Goal: Check status: Check status

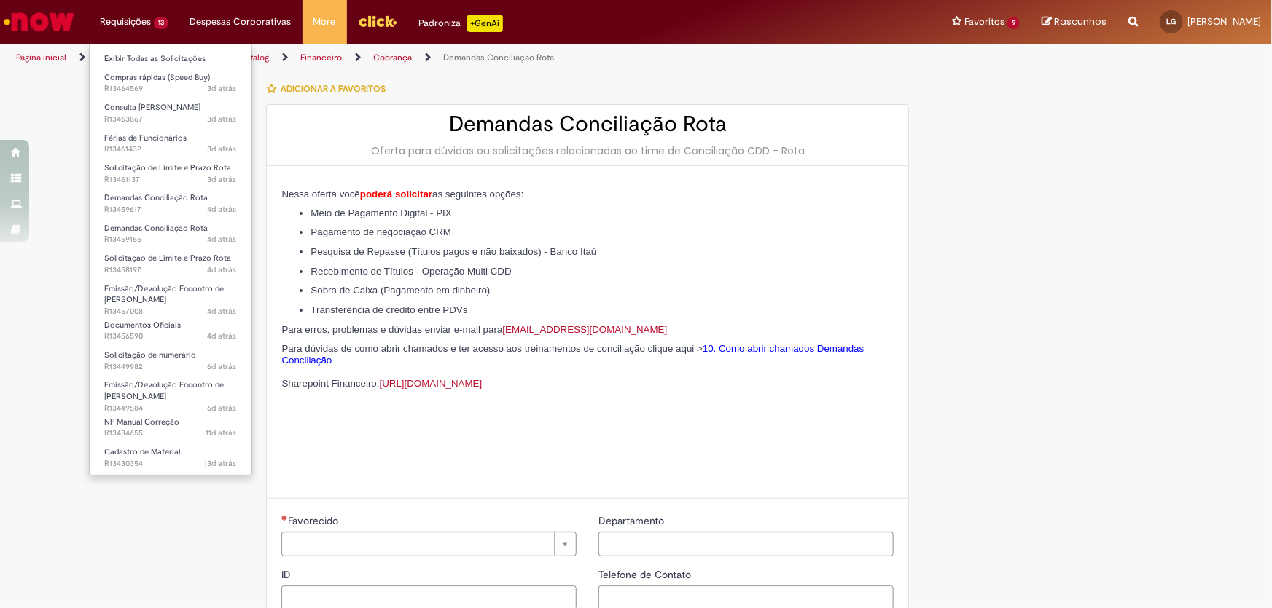
type input "********"
type input "**********"
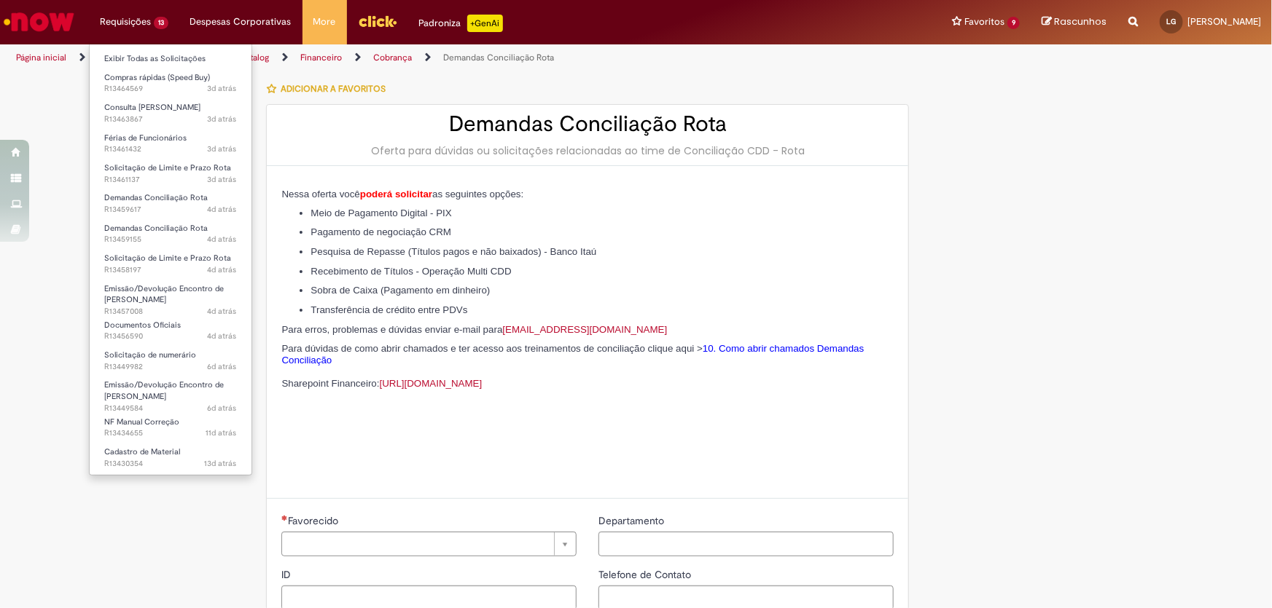
type input "****"
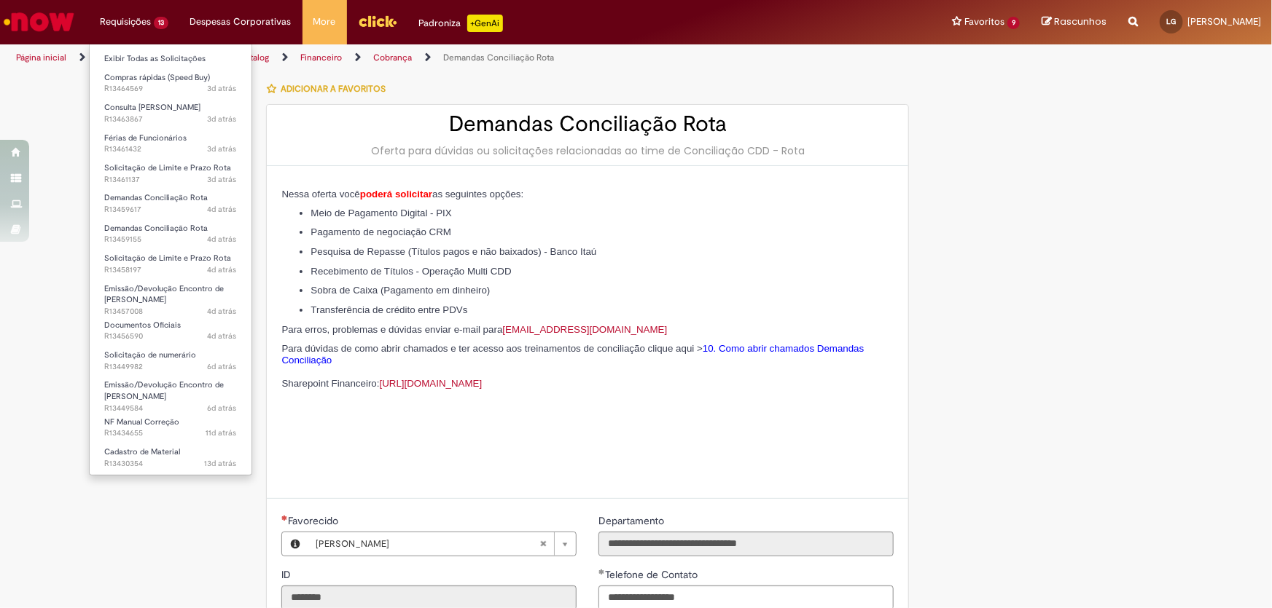
type input "**********"
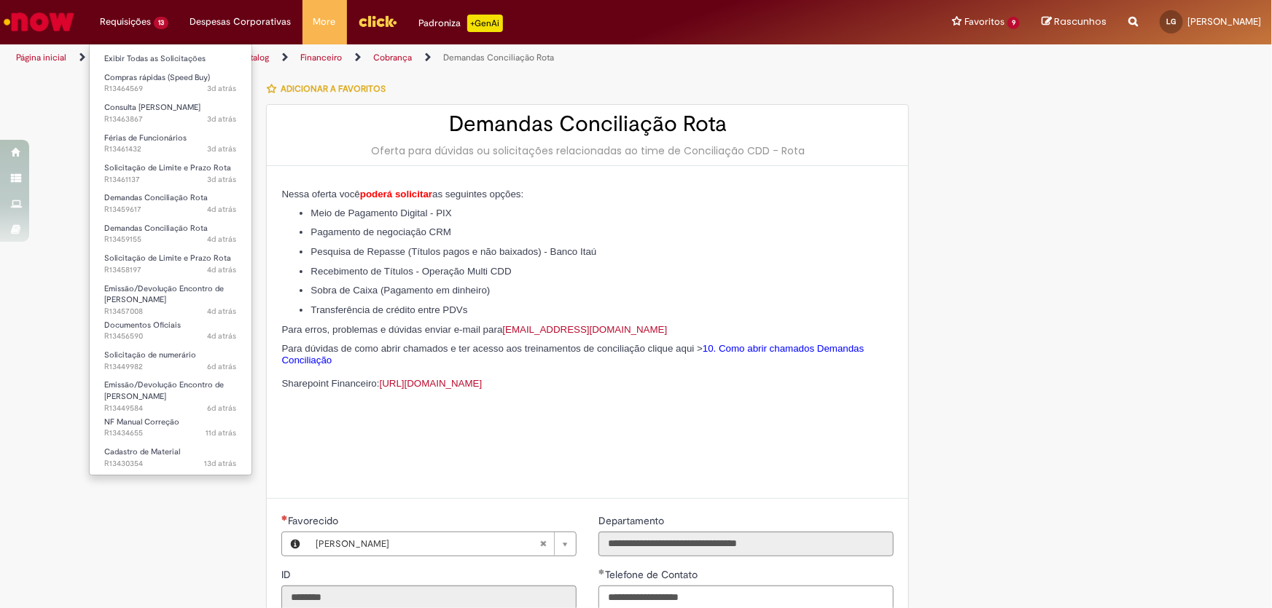
type input "**********"
click at [146, 452] on span "Cadastro de Material" at bounding box center [142, 452] width 76 height 11
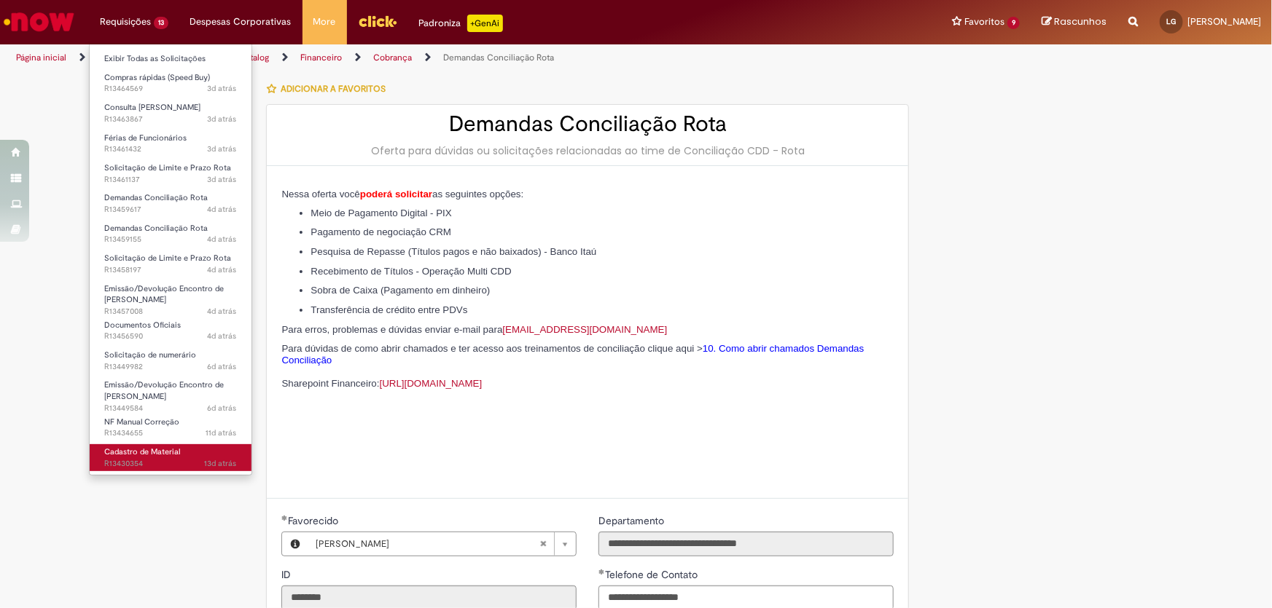
click at [146, 452] on span "Cadastro de Material" at bounding box center [142, 452] width 76 height 11
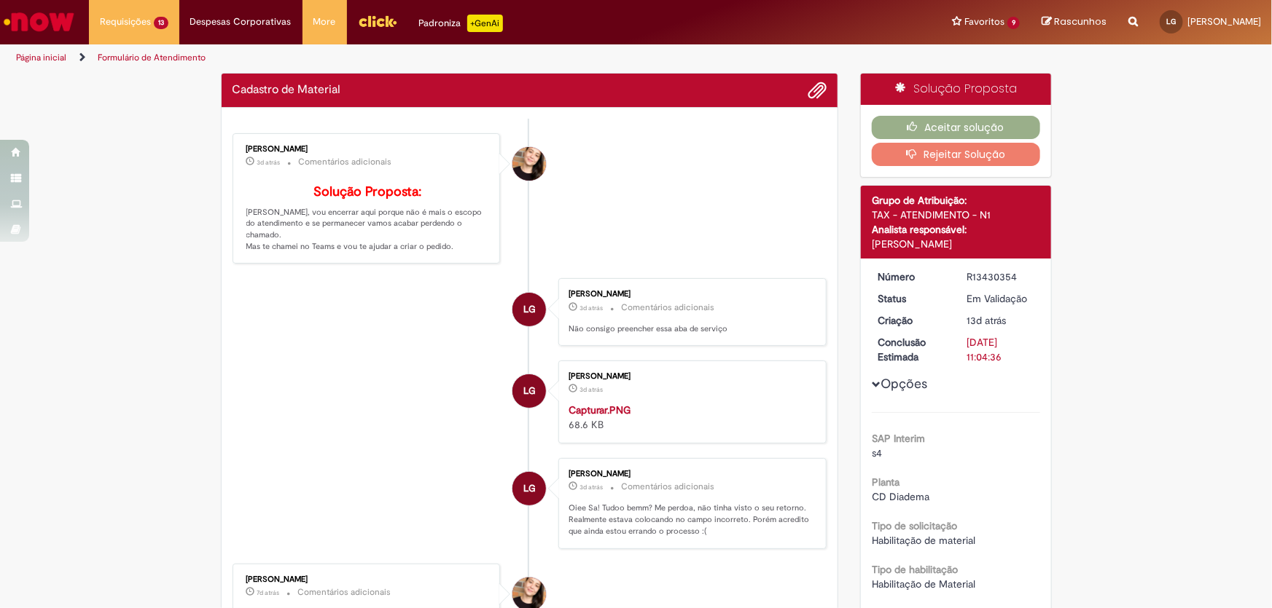
click at [401, 235] on p "Solução Proposta: [PERSON_NAME], vou encerrar aqui porque não é mais o escopo d…" at bounding box center [367, 219] width 243 height 68
click at [401, 235] on div "[PERSON_NAME] 3d atrás 3 dias atrás Comentários adicionais Solução Proposta: [P…" at bounding box center [366, 199] width 259 height 122
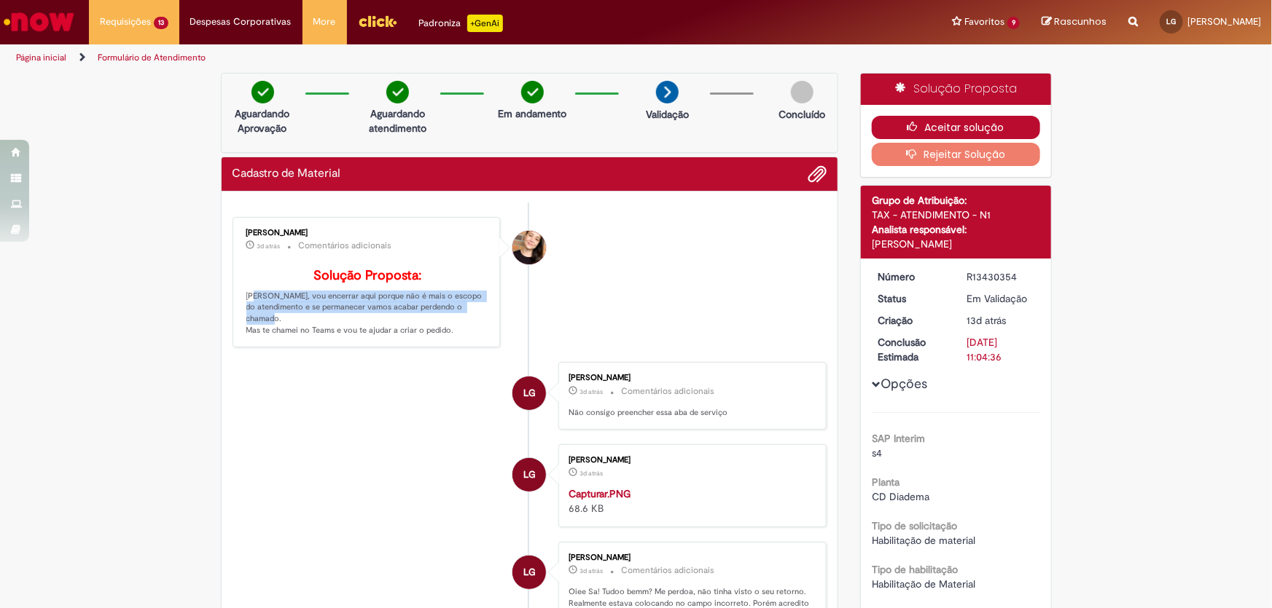
click at [906, 117] on button "Aceitar solução" at bounding box center [956, 127] width 168 height 23
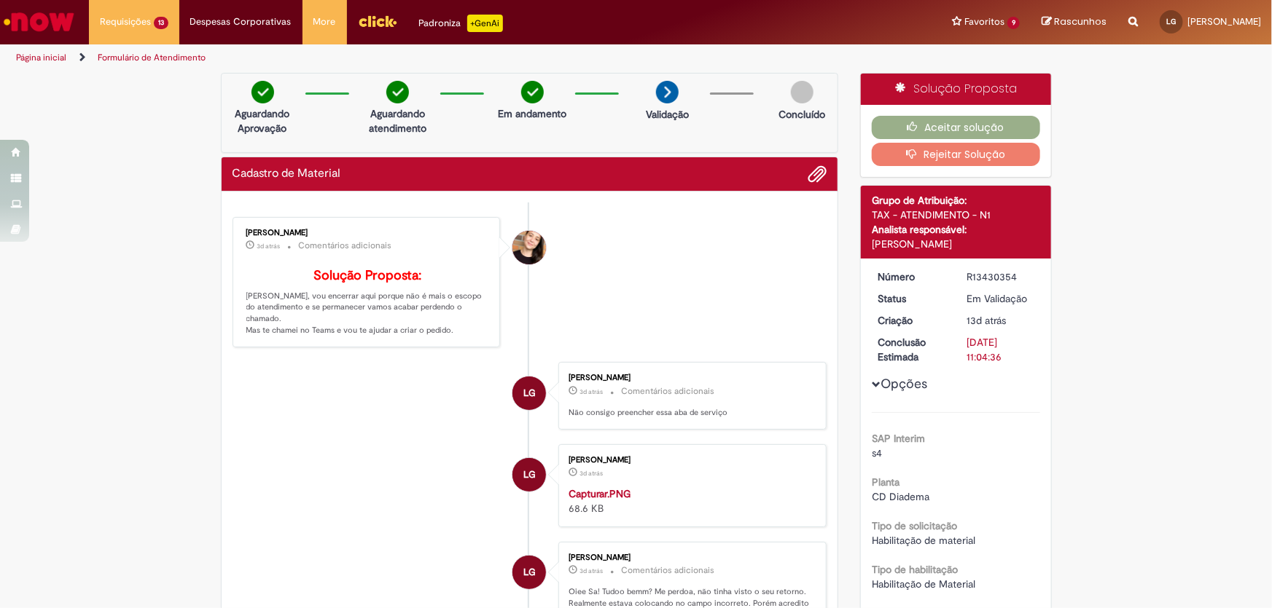
click at [346, 344] on div "[PERSON_NAME] 3d atrás 3 dias atrás Comentários adicionais Solução Proposta: [P…" at bounding box center [366, 283] width 259 height 122
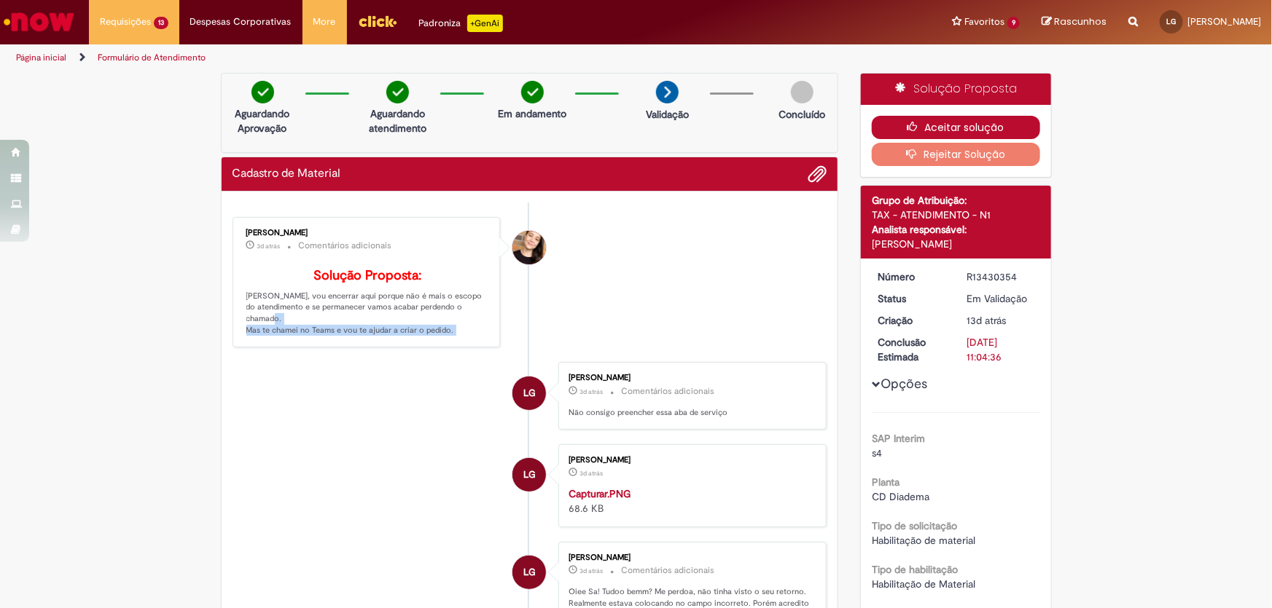
click at [912, 128] on icon "button" at bounding box center [915, 127] width 17 height 10
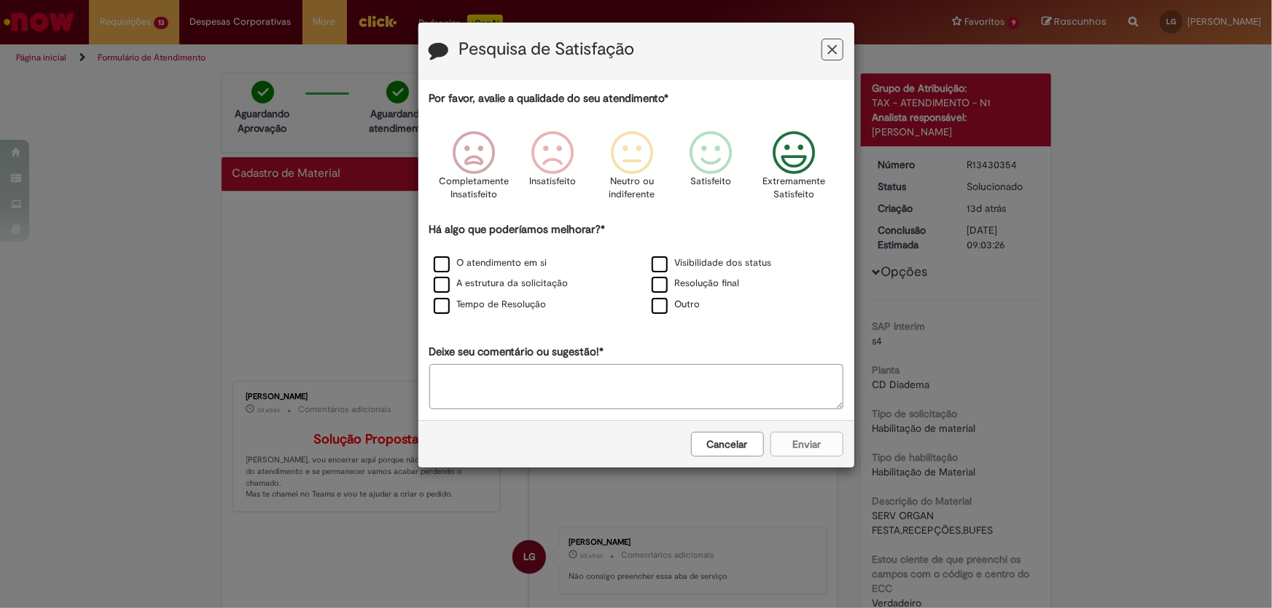
click at [777, 168] on icon "Feedback" at bounding box center [793, 153] width 55 height 44
drag, startPoint x: 509, startPoint y: 248, endPoint x: 514, endPoint y: 268, distance: 20.2
click at [510, 259] on div "Há algo que poderíamos melhorar?* O atendimento em si Visibilidade dos status A…" at bounding box center [636, 269] width 414 height 94
click at [514, 268] on label "O atendimento em si" at bounding box center [491, 264] width 114 height 14
click at [839, 440] on button "Enviar" at bounding box center [806, 444] width 73 height 25
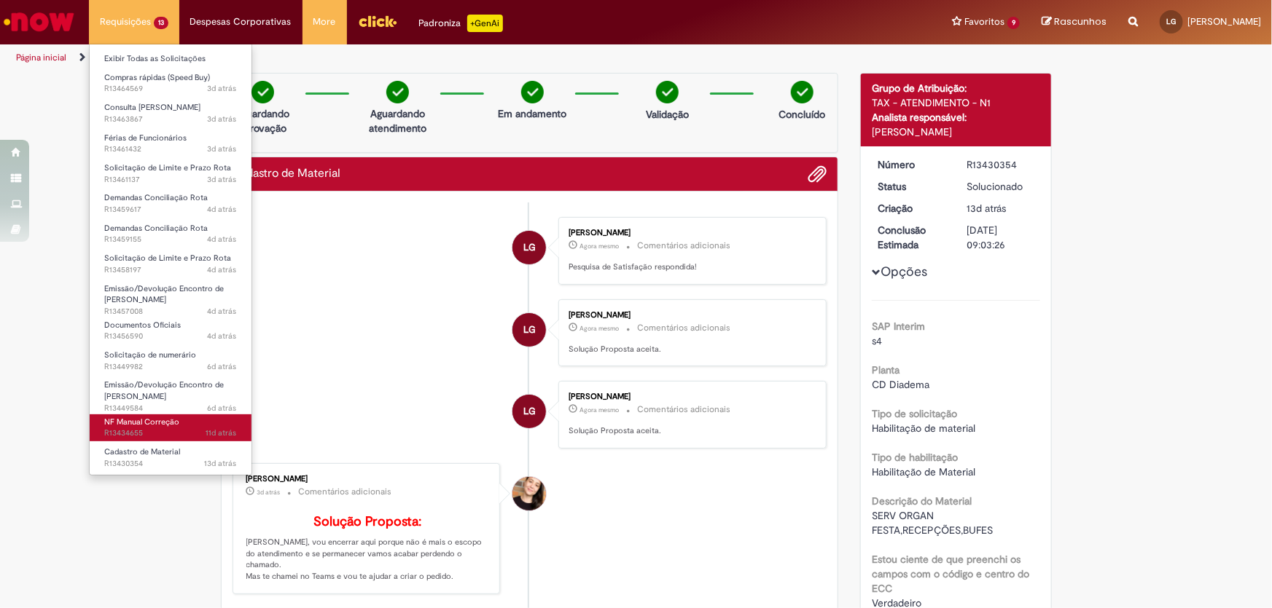
click at [163, 428] on span "11d atrás 11 dias atrás R13434655" at bounding box center [170, 434] width 133 height 12
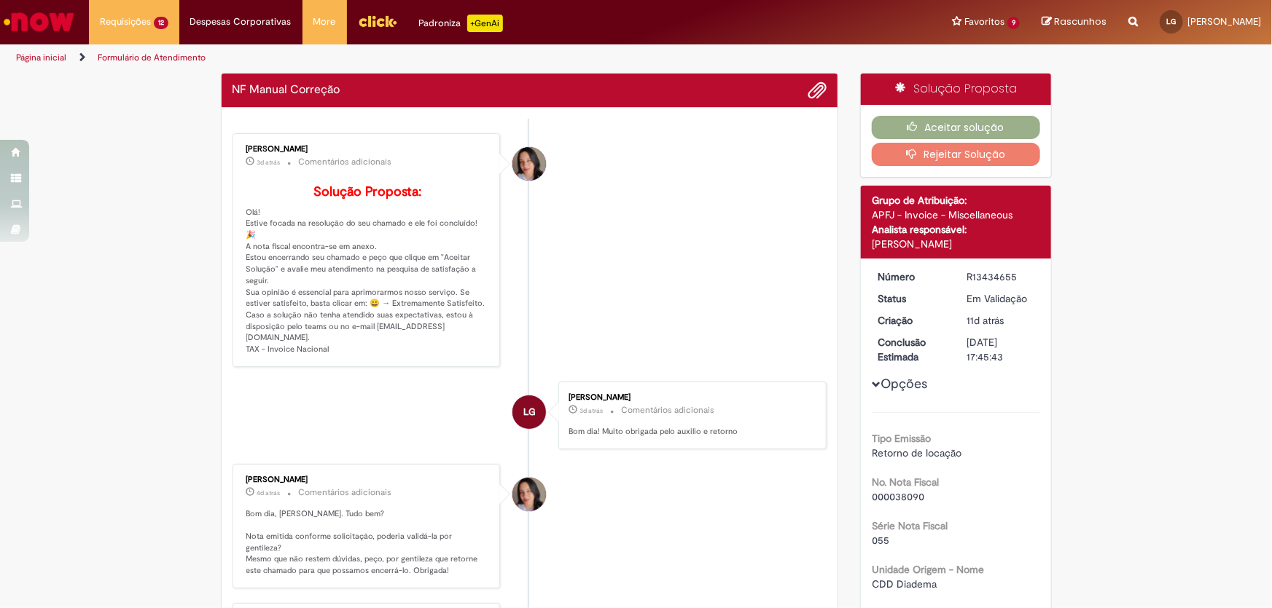
click at [869, 111] on div "Aceitar solução Rejeitar Solução" at bounding box center [956, 141] width 190 height 72
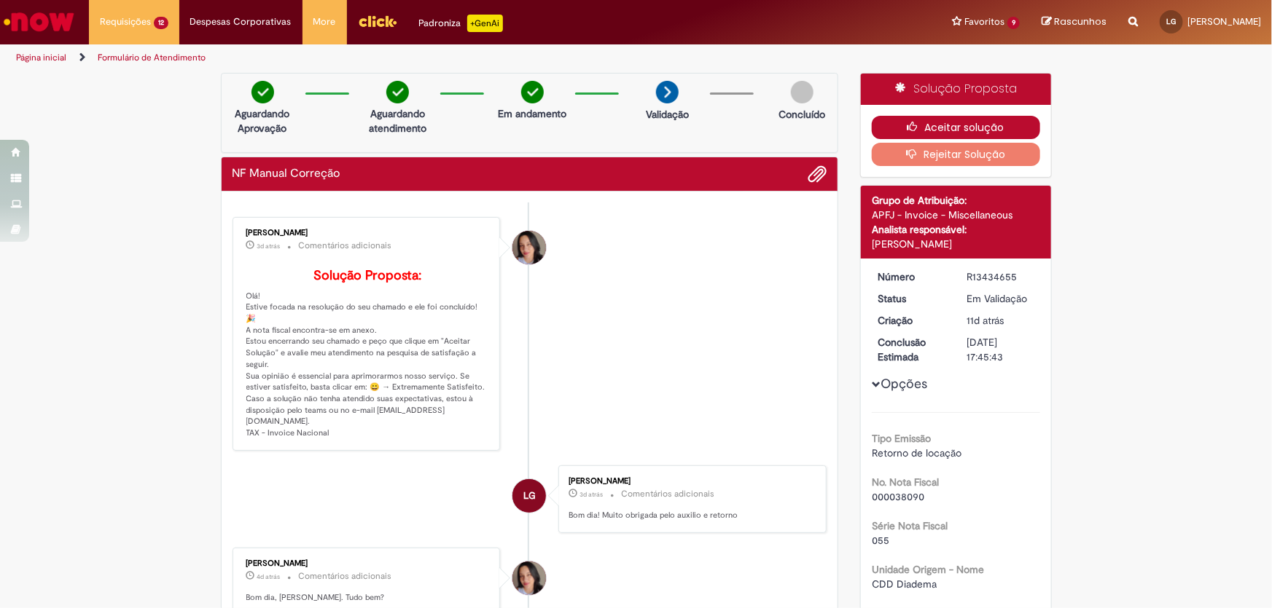
click at [899, 122] on button "Aceitar solução" at bounding box center [956, 127] width 168 height 23
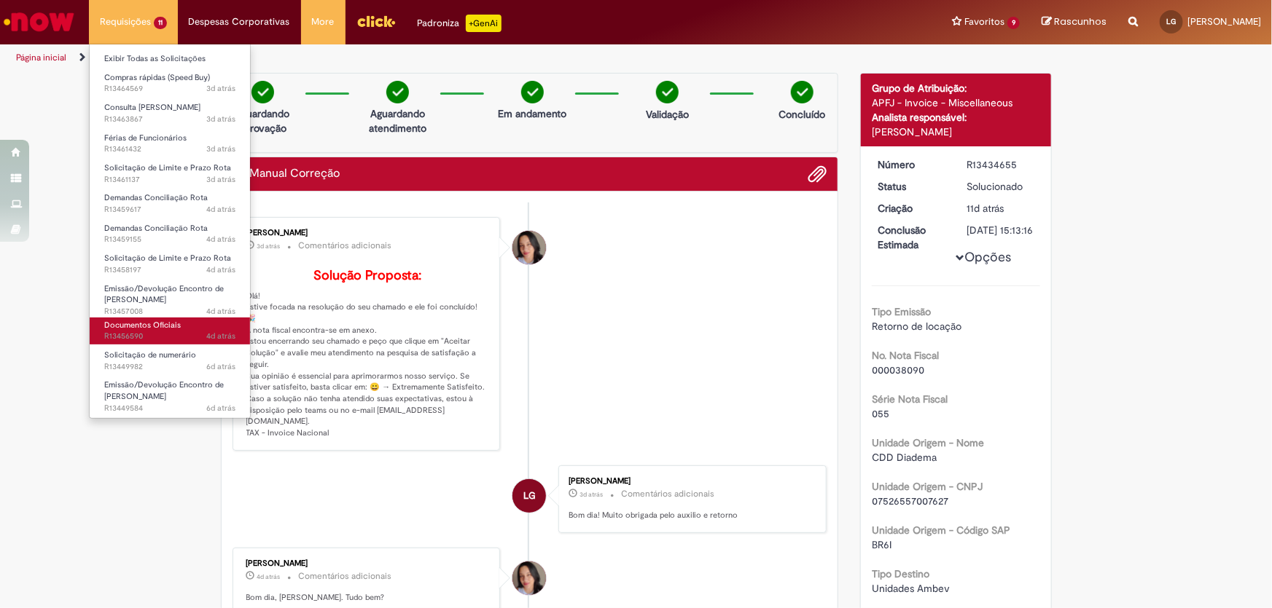
click at [173, 330] on link "Documentos Oficiais 4d atrás 4 dias atrás R13456590" at bounding box center [170, 331] width 160 height 27
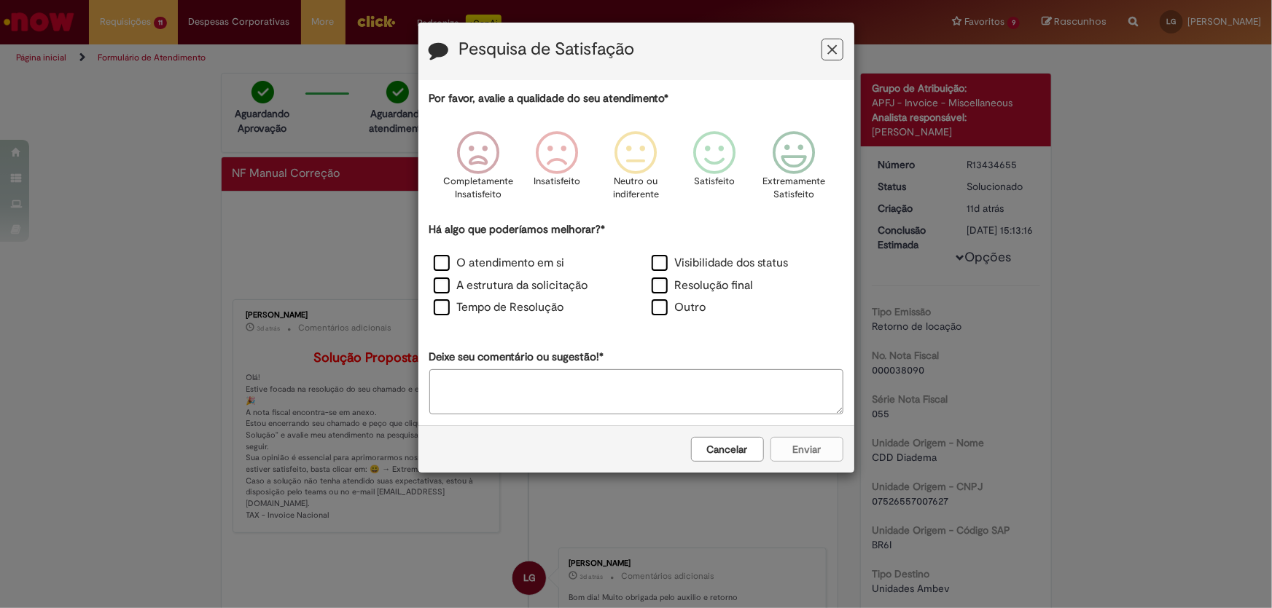
drag, startPoint x: 830, startPoint y: 46, endPoint x: 819, endPoint y: 52, distance: 12.7
click at [830, 47] on icon "Feedback" at bounding box center [831, 49] width 9 height 15
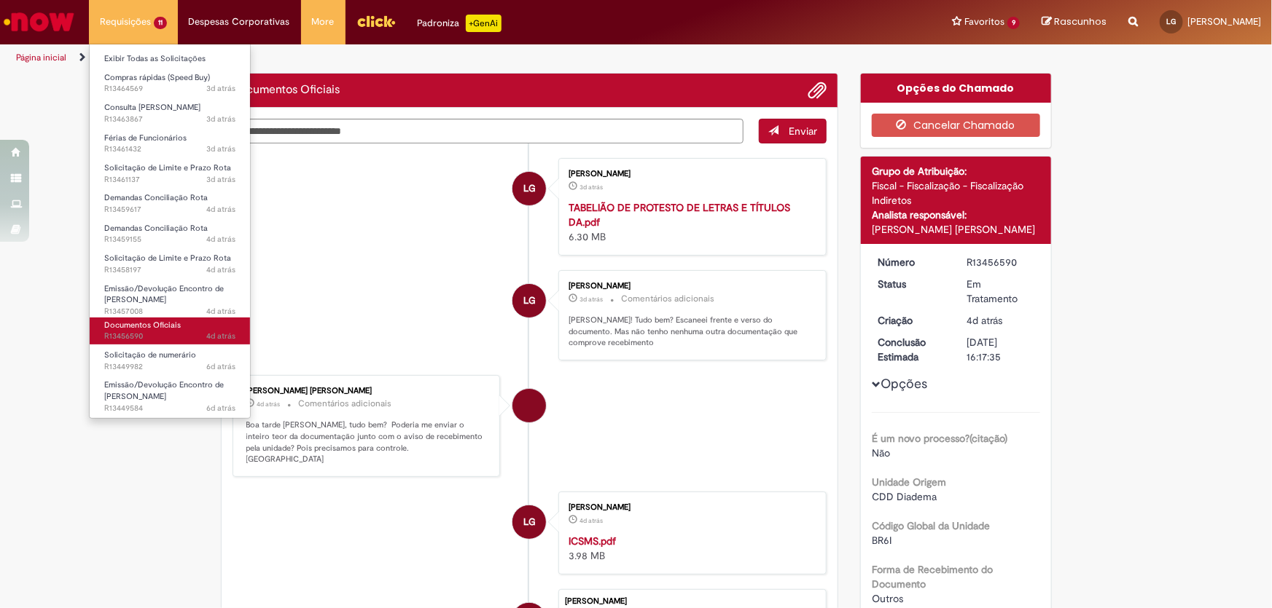
click at [165, 328] on span "Documentos Oficiais" at bounding box center [142, 325] width 77 height 11
click at [159, 375] on li "Emissão/Devolução Encontro de Contas Fornecedor 6d atrás 6 dias atrás R13449584" at bounding box center [170, 392] width 160 height 34
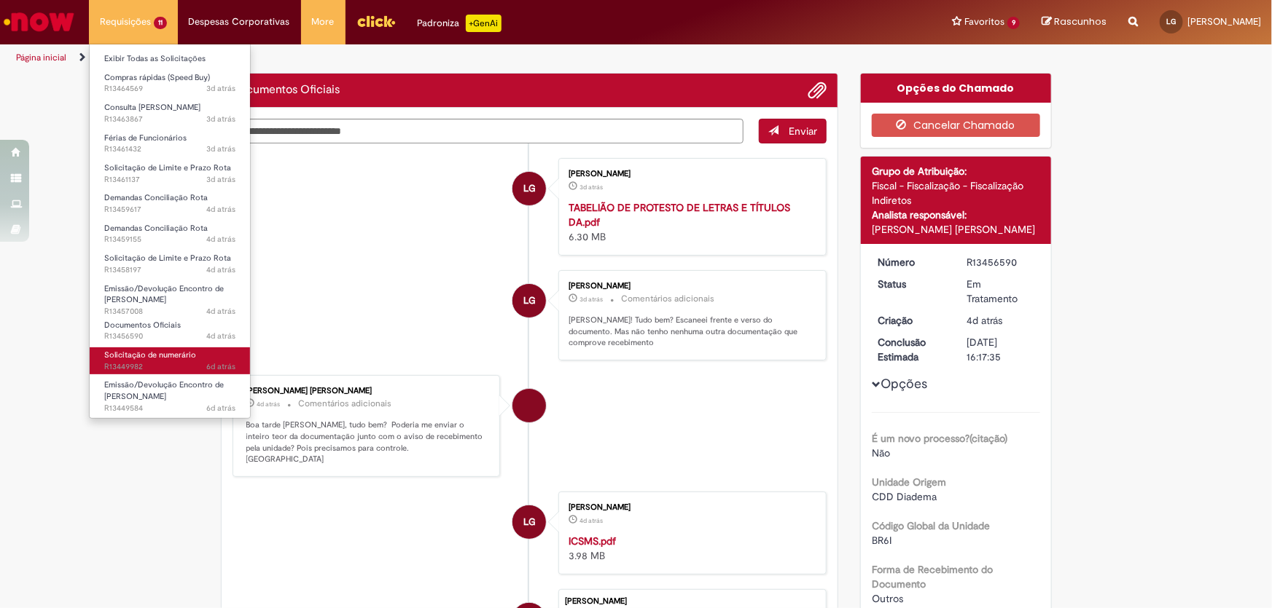
click at [159, 369] on span "6d atrás 6 dias atrás R13449982" at bounding box center [169, 367] width 131 height 12
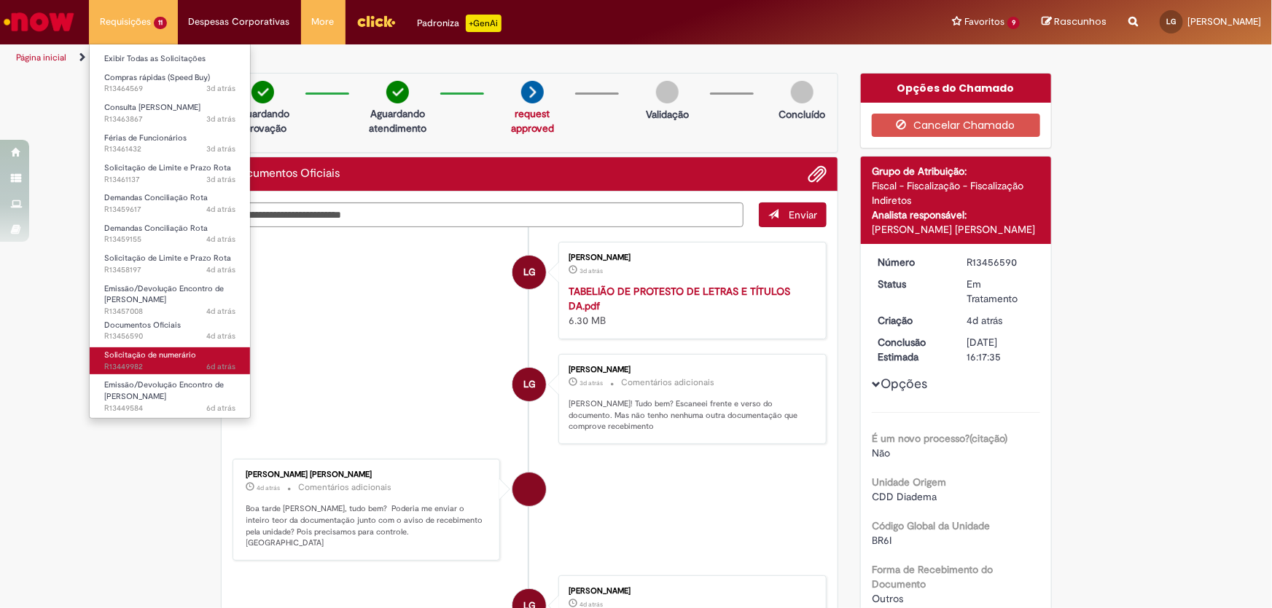
click at [159, 369] on span "6d atrás 6 dias atrás R13449982" at bounding box center [169, 367] width 131 height 12
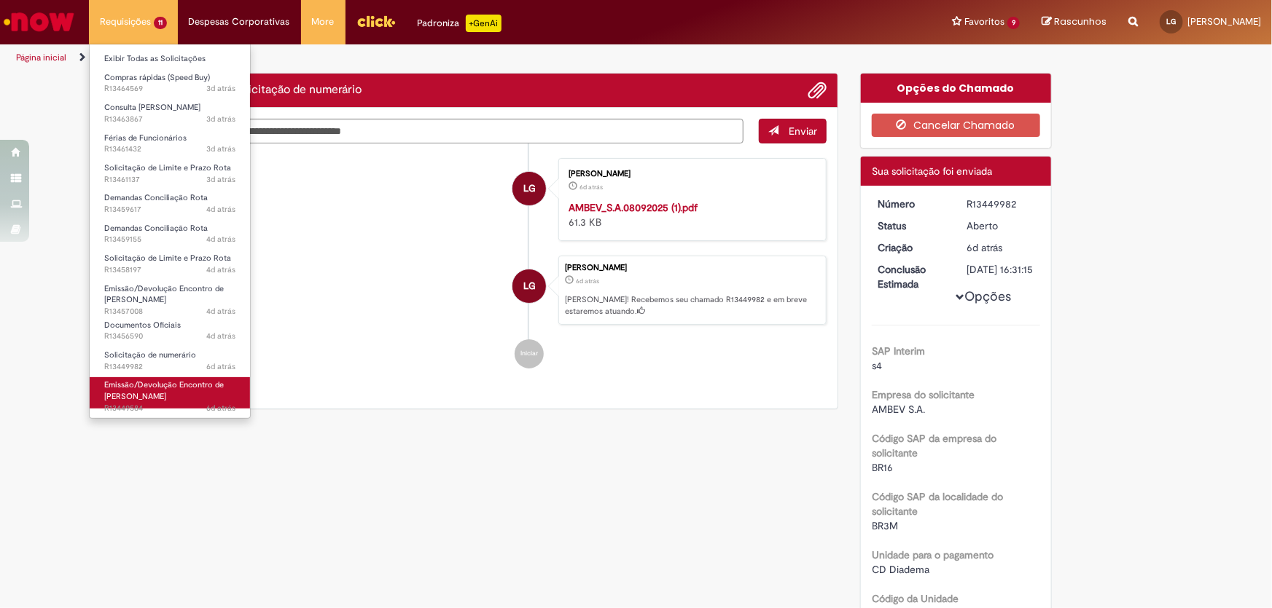
click at [162, 377] on link "Emissão/Devolução Encontro de Contas Fornecedor 6d atrás 6 dias atrás R13449584" at bounding box center [170, 392] width 160 height 31
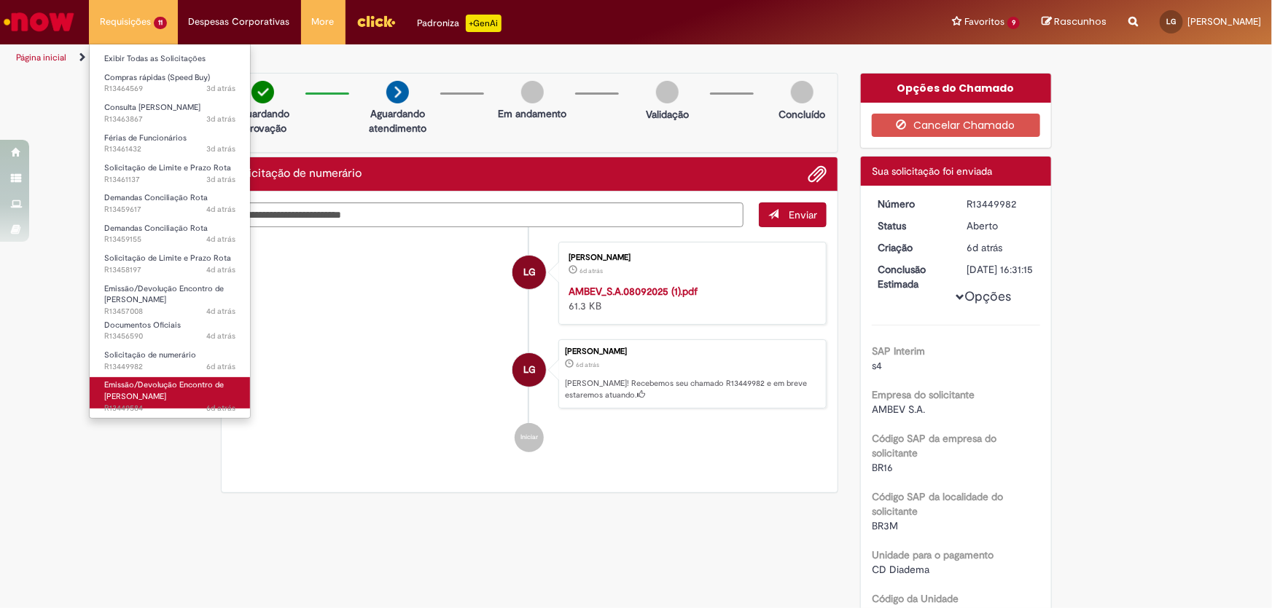
click at [163, 377] on link "Emissão/Devolução Encontro de Contas Fornecedor 6d atrás 6 dias atrás R13449584" at bounding box center [170, 392] width 160 height 31
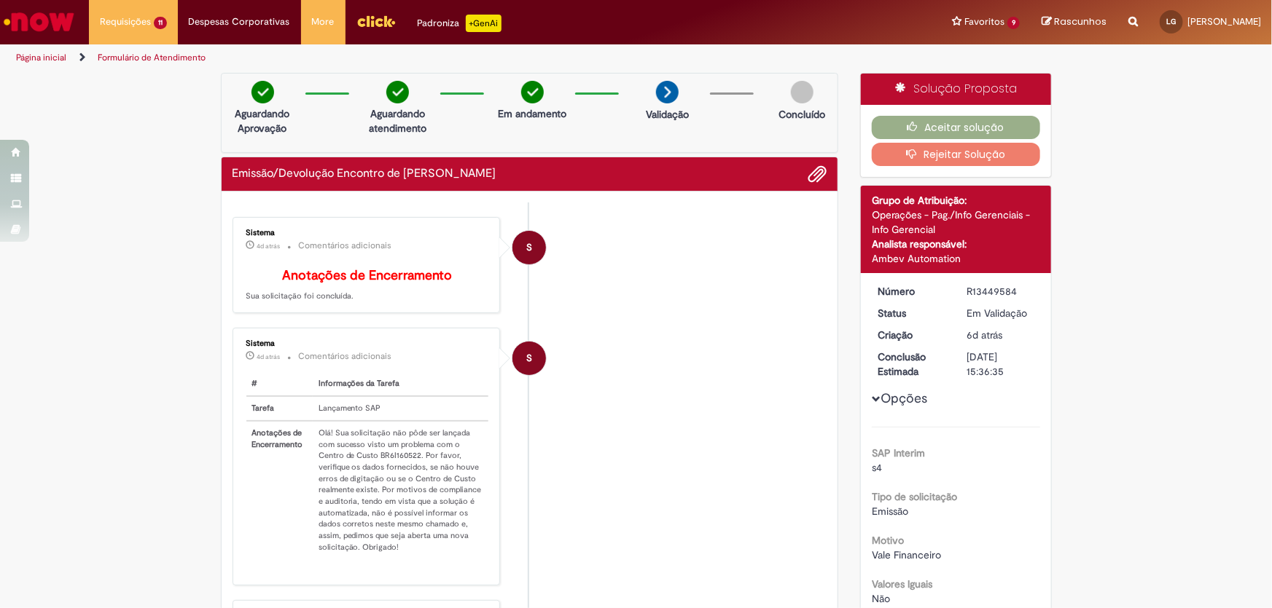
click at [458, 437] on td "Olá! Sua solicitação não pôde ser lançada com sucesso visto um problema com o C…" at bounding box center [401, 490] width 176 height 138
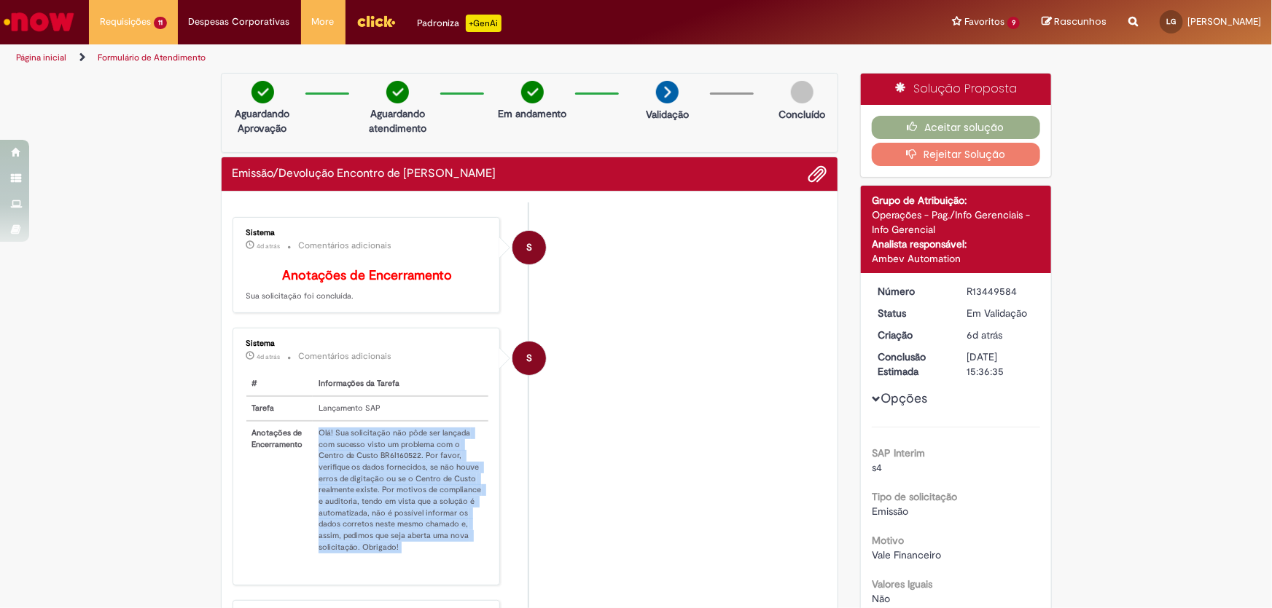
click at [458, 437] on td "Olá! Sua solicitação não pôde ser lançada com sucesso visto um problema com o C…" at bounding box center [401, 490] width 176 height 138
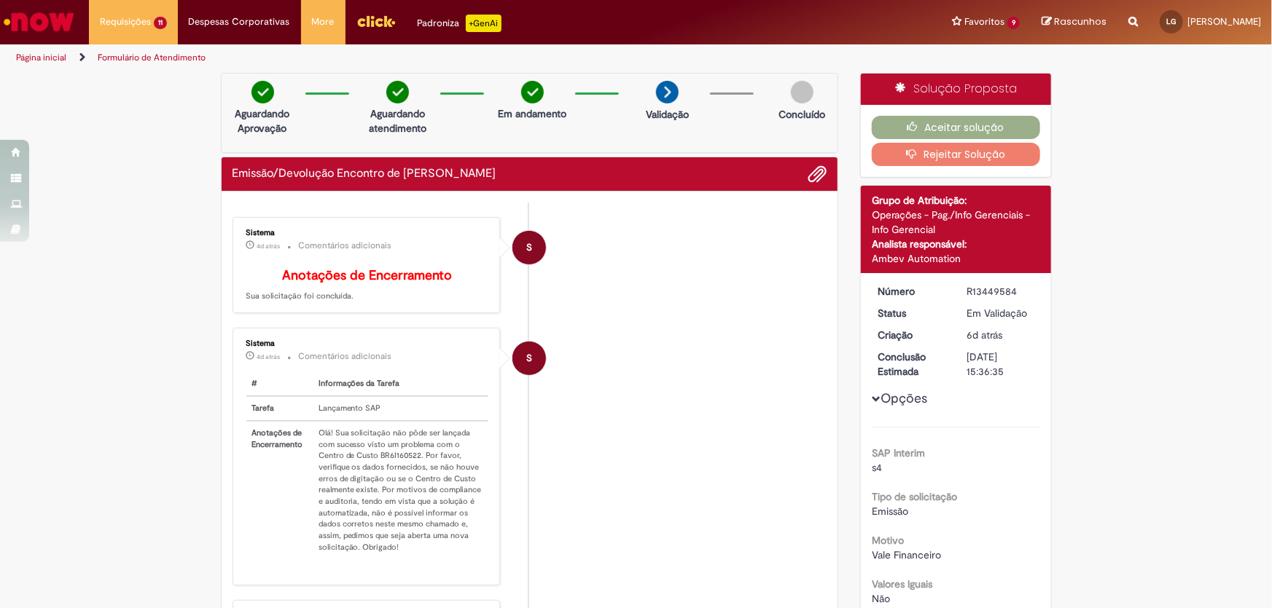
click at [574, 275] on li "S Sistema 4d atrás 4 dias atrás Comentários adicionais Anotações de Encerrament…" at bounding box center [529, 265] width 595 height 97
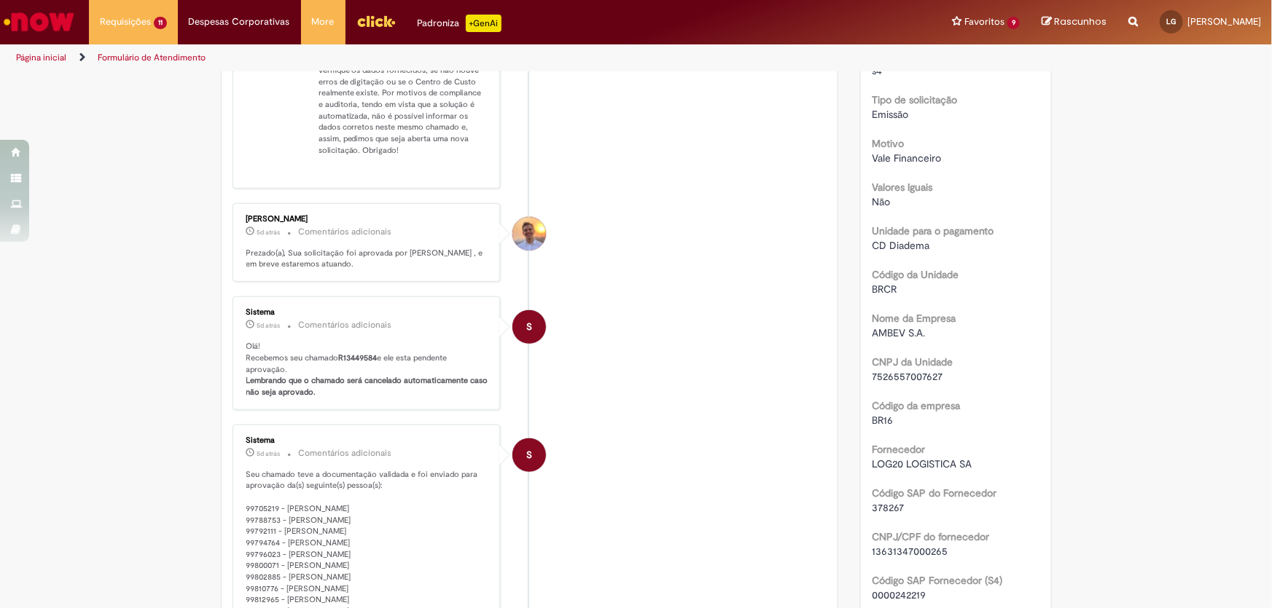
scroll to position [662, 0]
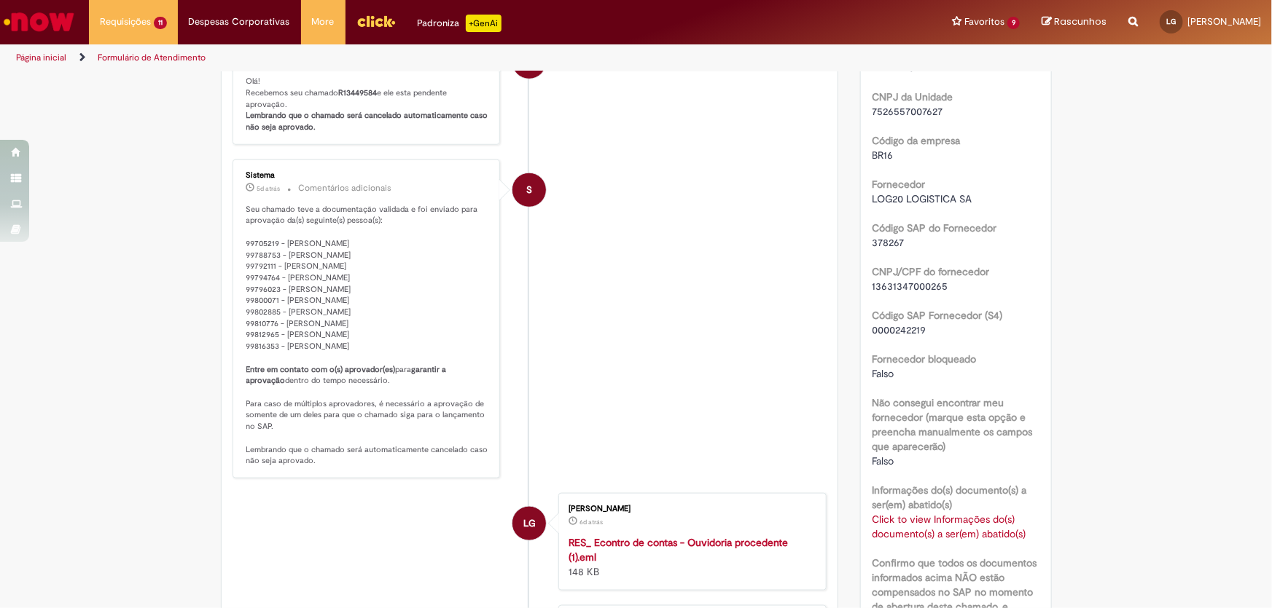
click at [391, 278] on p "Seu chamado teve a documentação validada e foi enviado para aprovação da(s) seg…" at bounding box center [367, 335] width 243 height 263
click at [393, 278] on p "Seu chamado teve a documentação validada e foi enviado para aprovação da(s) seg…" at bounding box center [367, 335] width 243 height 263
click at [349, 301] on p "Seu chamado teve a documentação validada e foi enviado para aprovação da(s) seg…" at bounding box center [367, 335] width 243 height 263
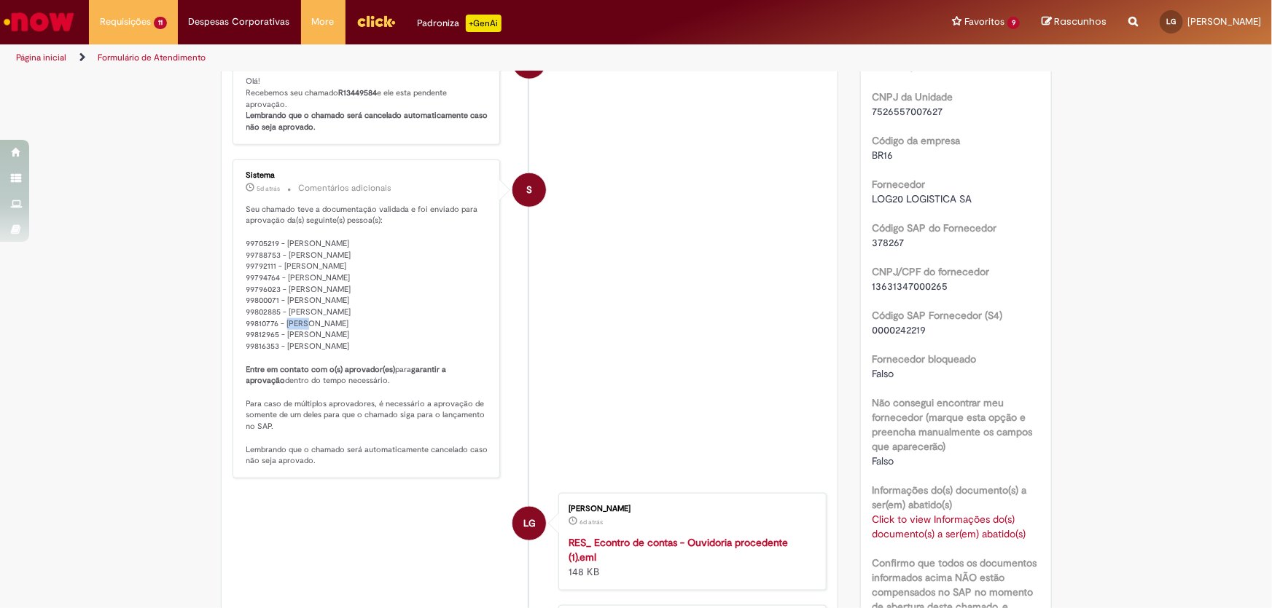
click at [349, 301] on p "Seu chamado teve a documentação validada e foi enviado para aprovação da(s) seg…" at bounding box center [367, 335] width 243 height 263
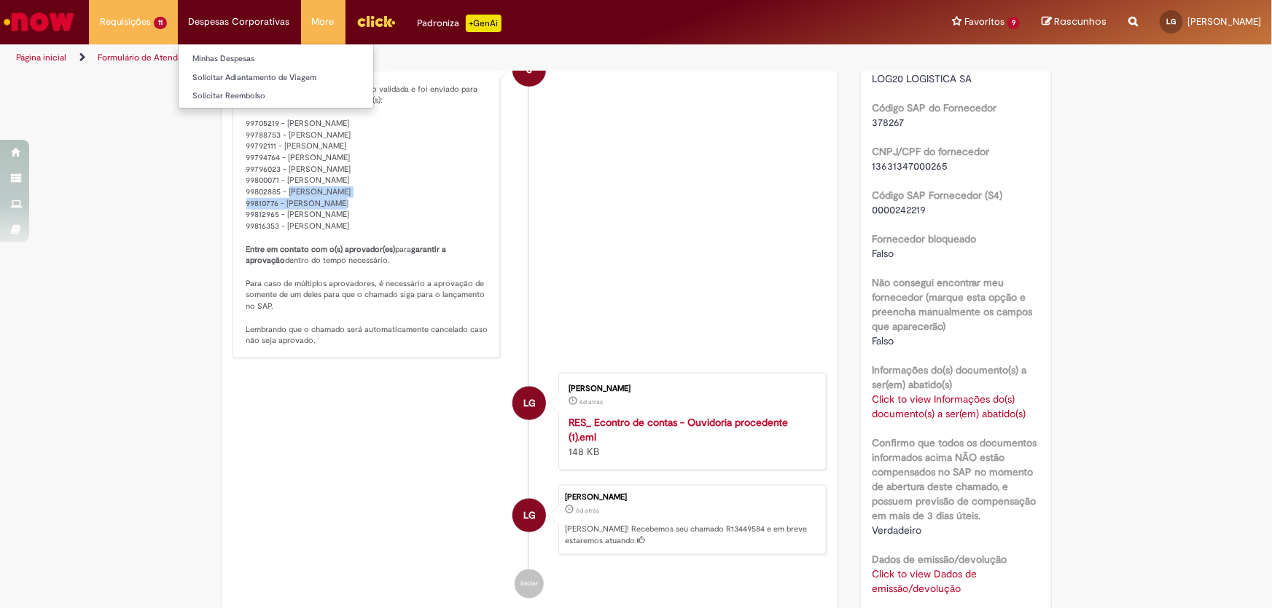
scroll to position [253, 0]
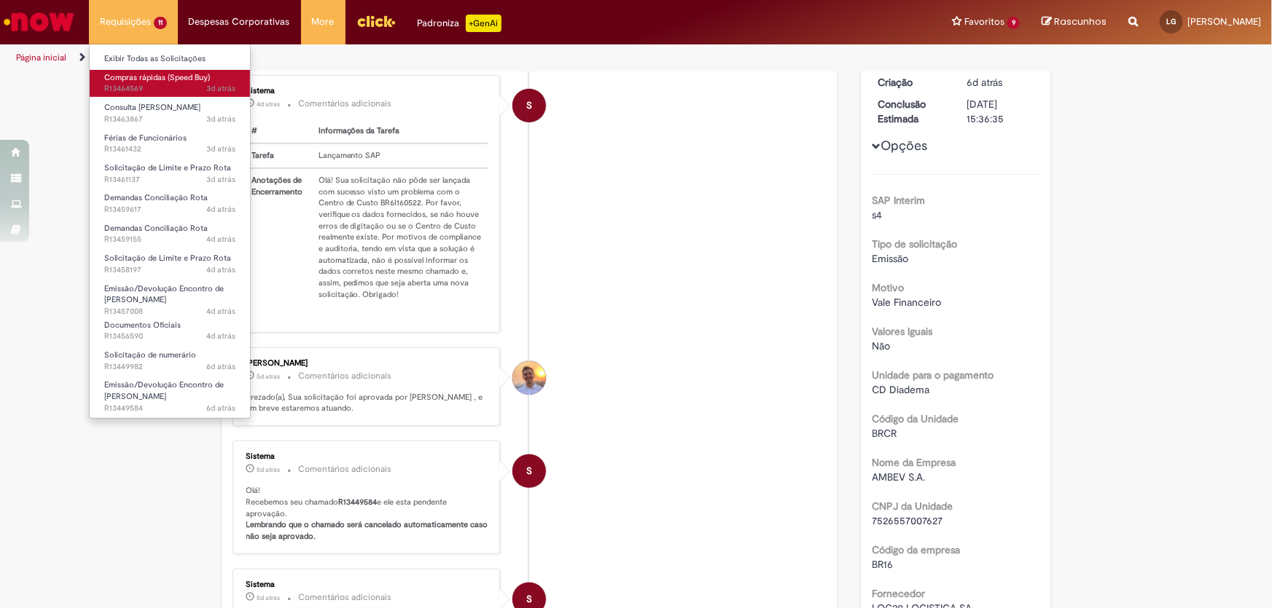
click at [146, 79] on span "Compras rápidas (Speed Buy)" at bounding box center [157, 77] width 106 height 11
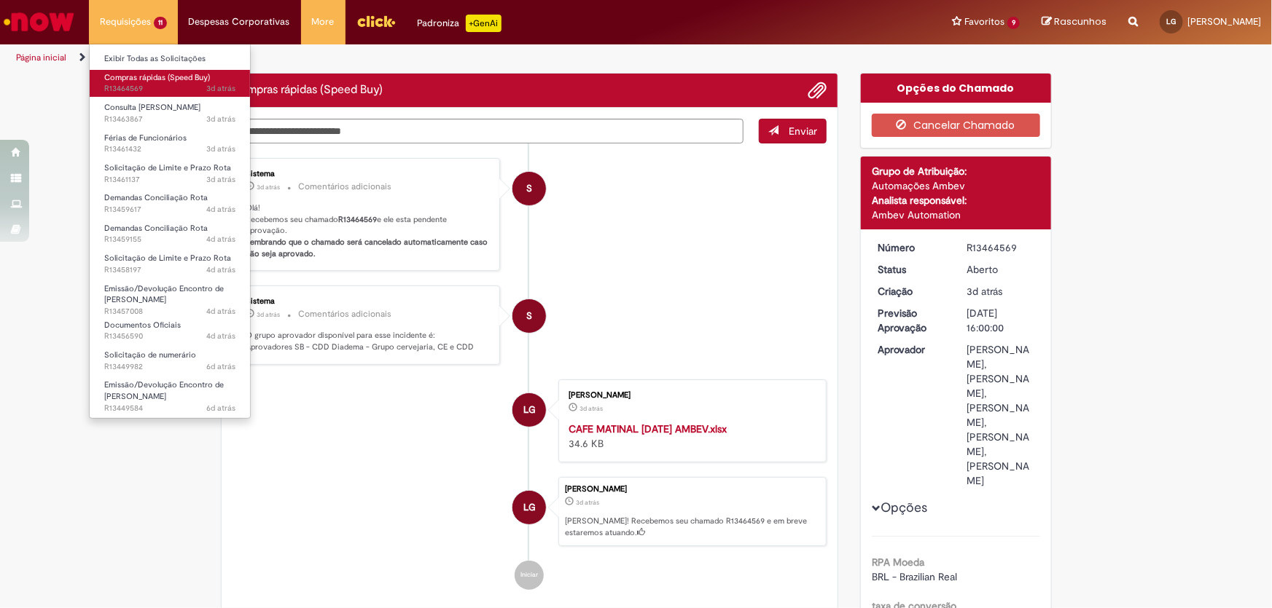
click at [146, 79] on span "Compras rápidas (Speed Buy)" at bounding box center [157, 77] width 106 height 11
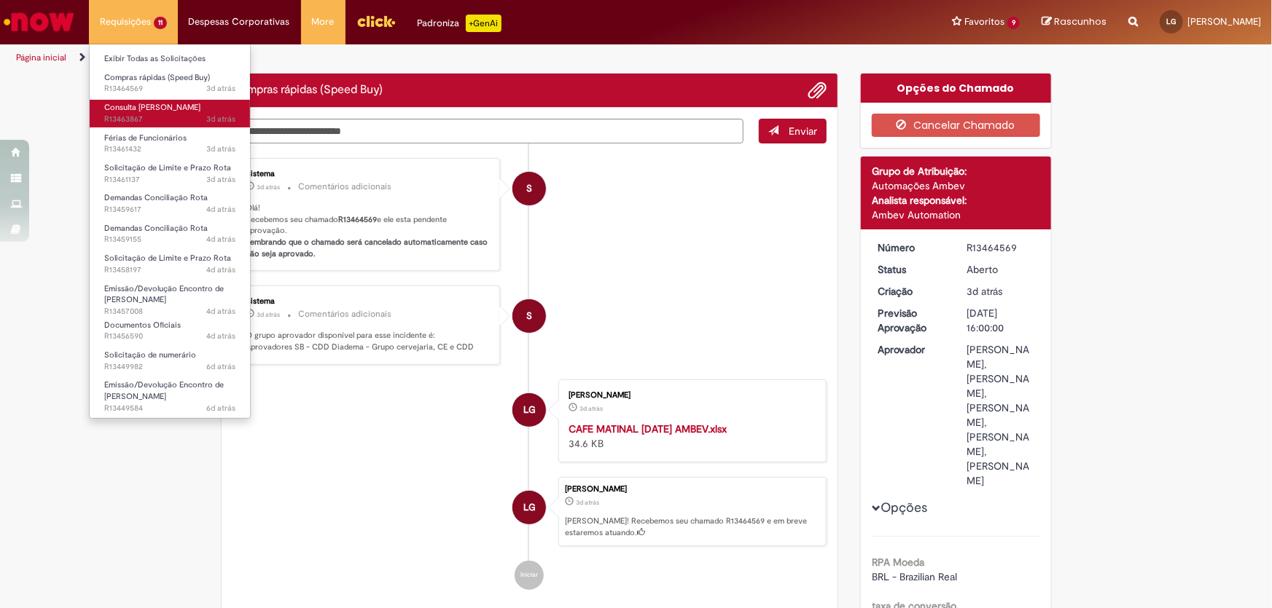
click at [150, 116] on span "3d atrás 3 dias atrás R13463867" at bounding box center [169, 120] width 131 height 12
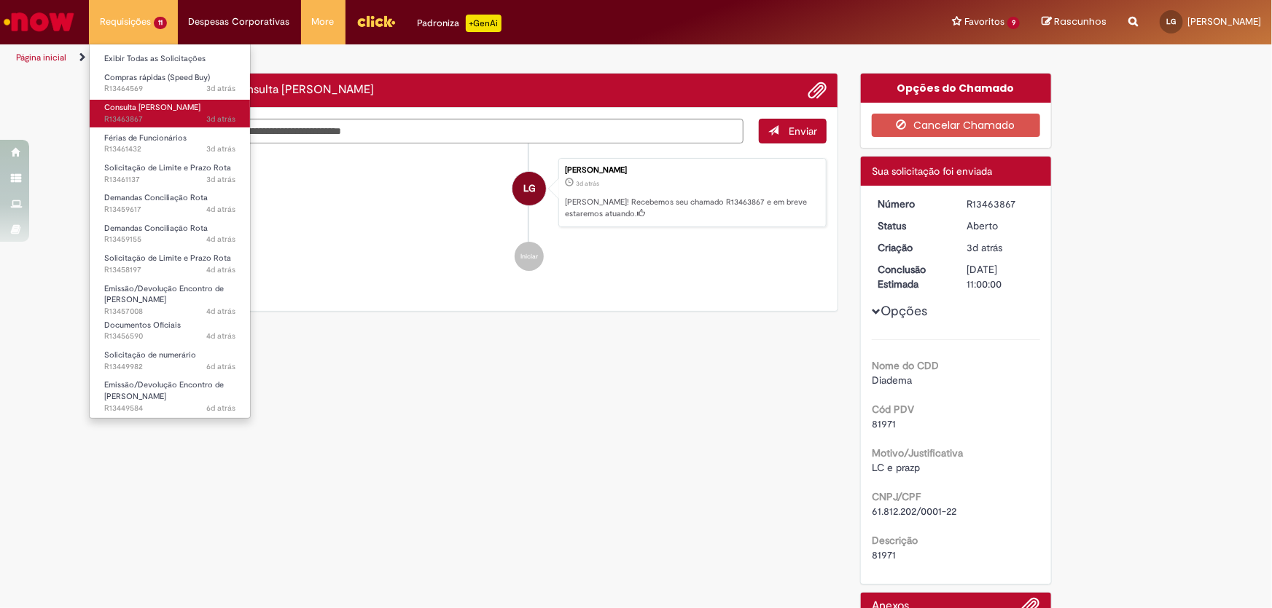
click at [150, 116] on span "3d atrás 3 dias atrás R13463867" at bounding box center [169, 120] width 131 height 12
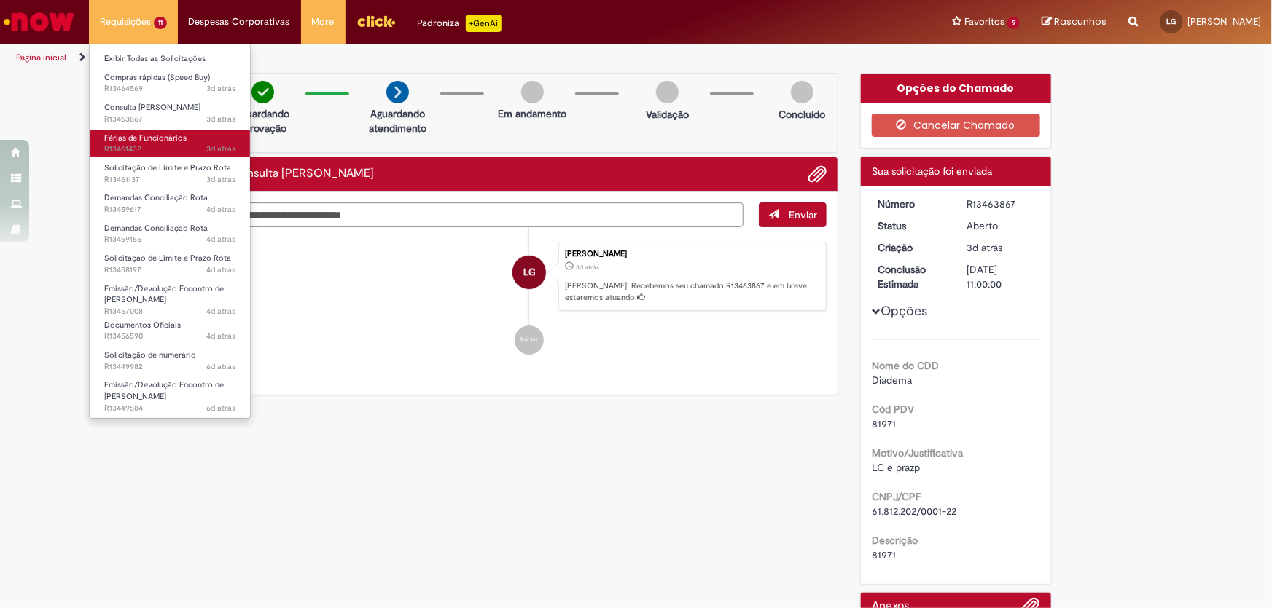
click at [152, 141] on span "Férias de Funcionários" at bounding box center [145, 138] width 82 height 11
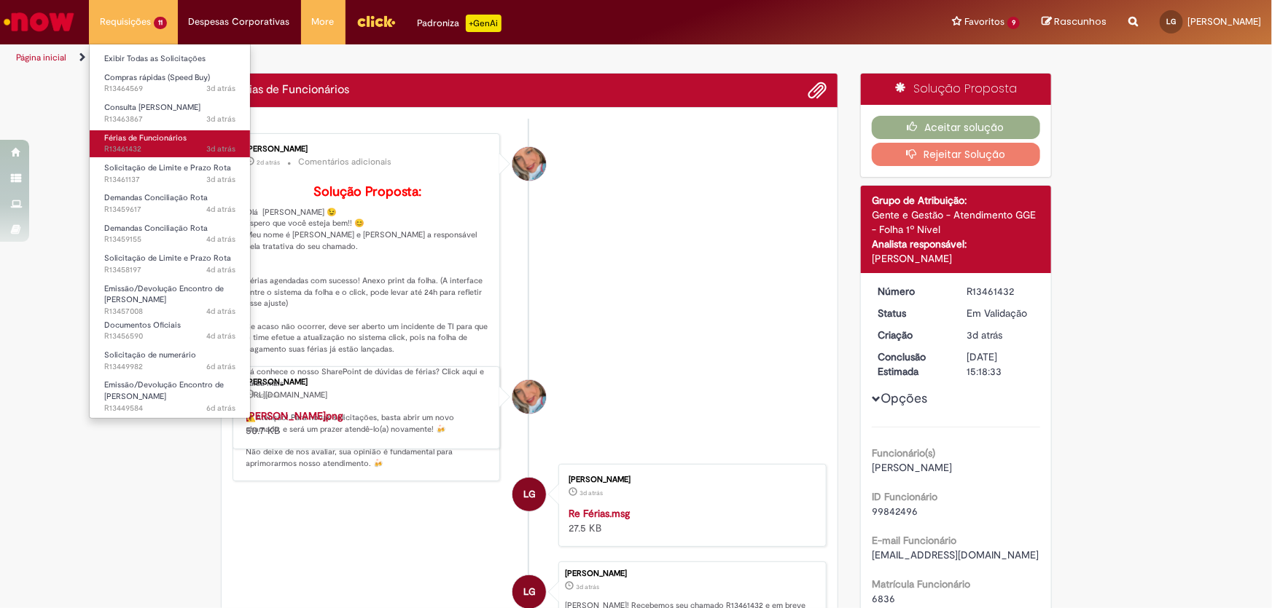
click at [152, 141] on span "Férias de Funcionários" at bounding box center [145, 138] width 82 height 11
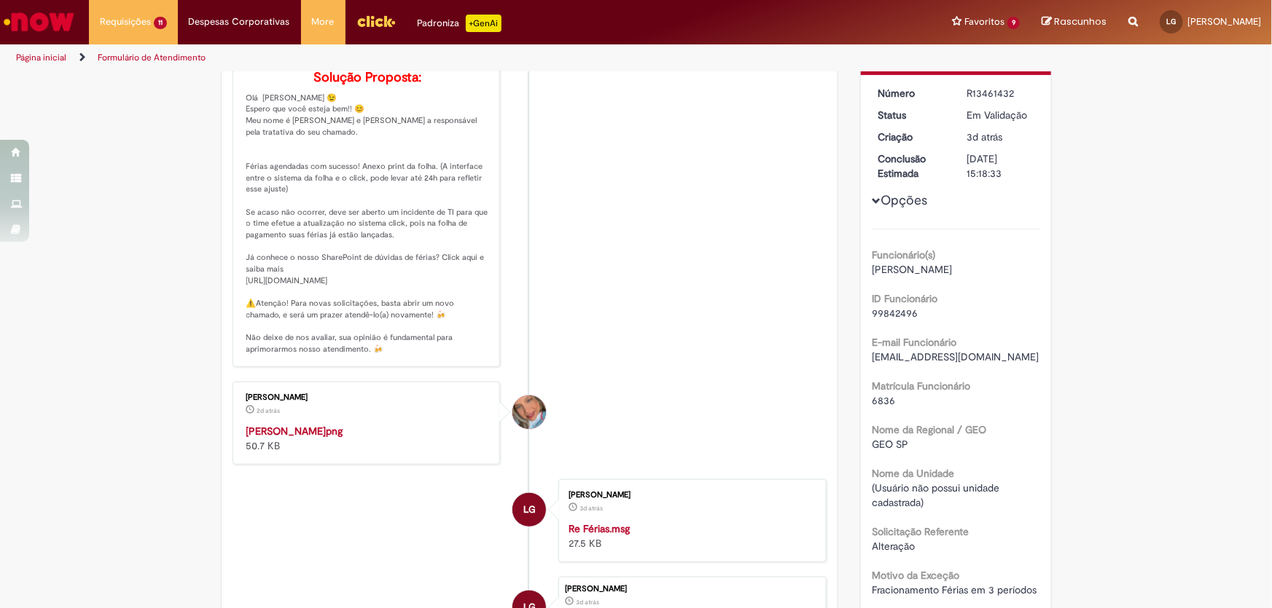
scroll to position [265, 0]
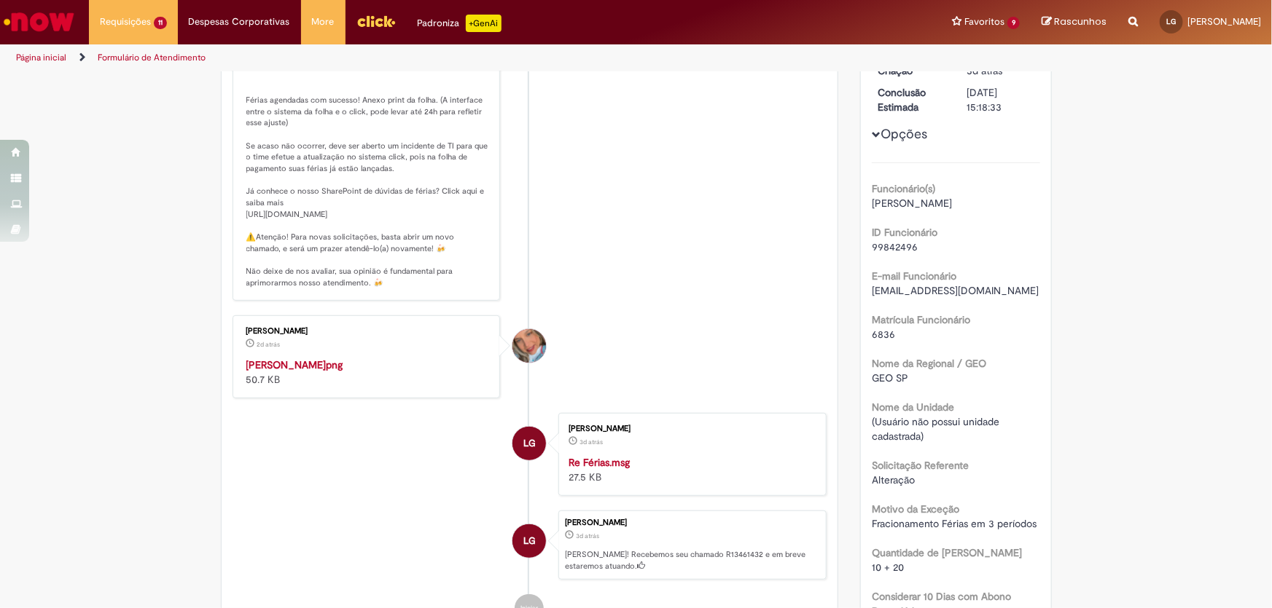
click at [415, 358] on img "Histórico de tíquete" at bounding box center [367, 358] width 243 height 0
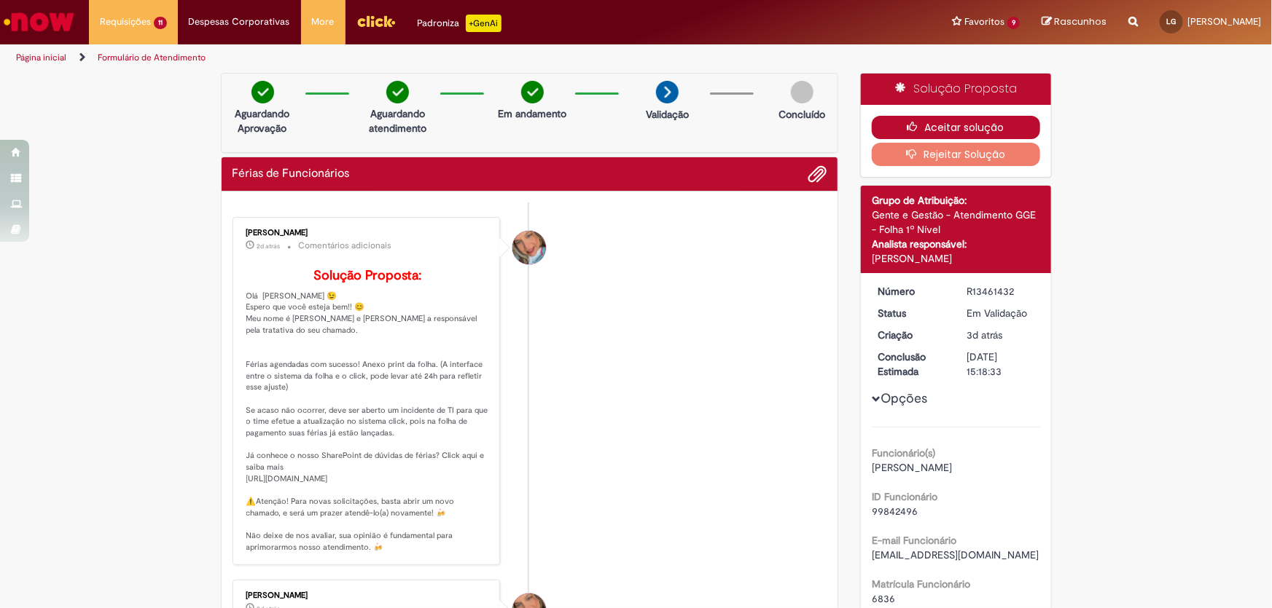
click at [919, 129] on icon "button" at bounding box center [915, 127] width 17 height 10
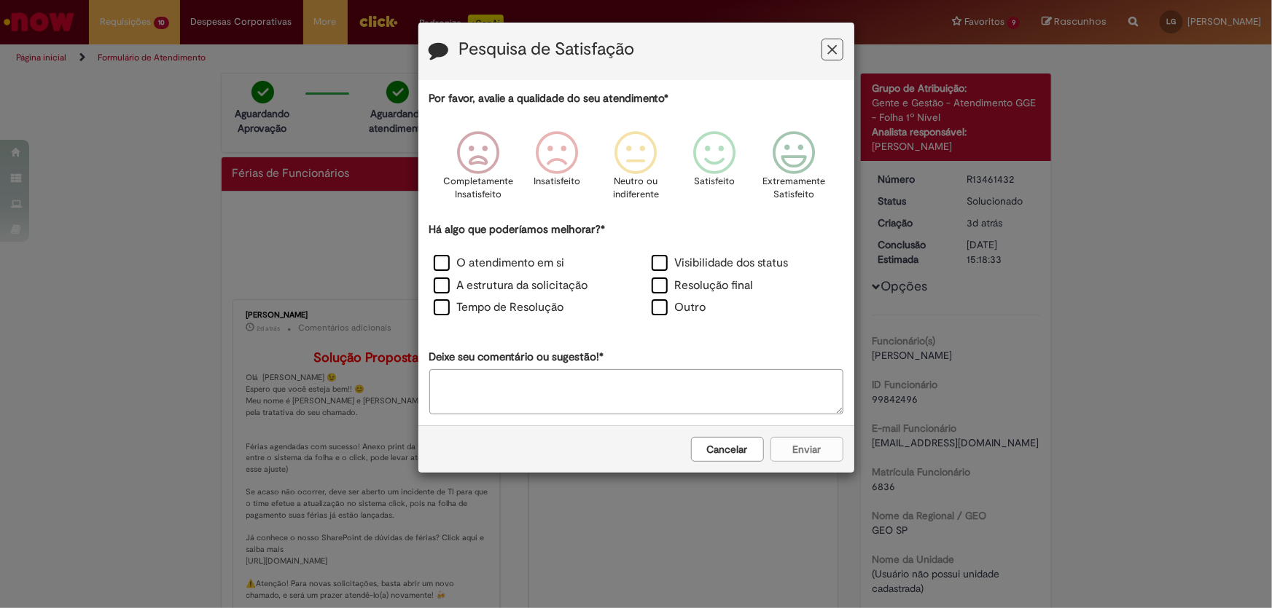
click at [825, 44] on button "Feedback" at bounding box center [832, 50] width 22 height 22
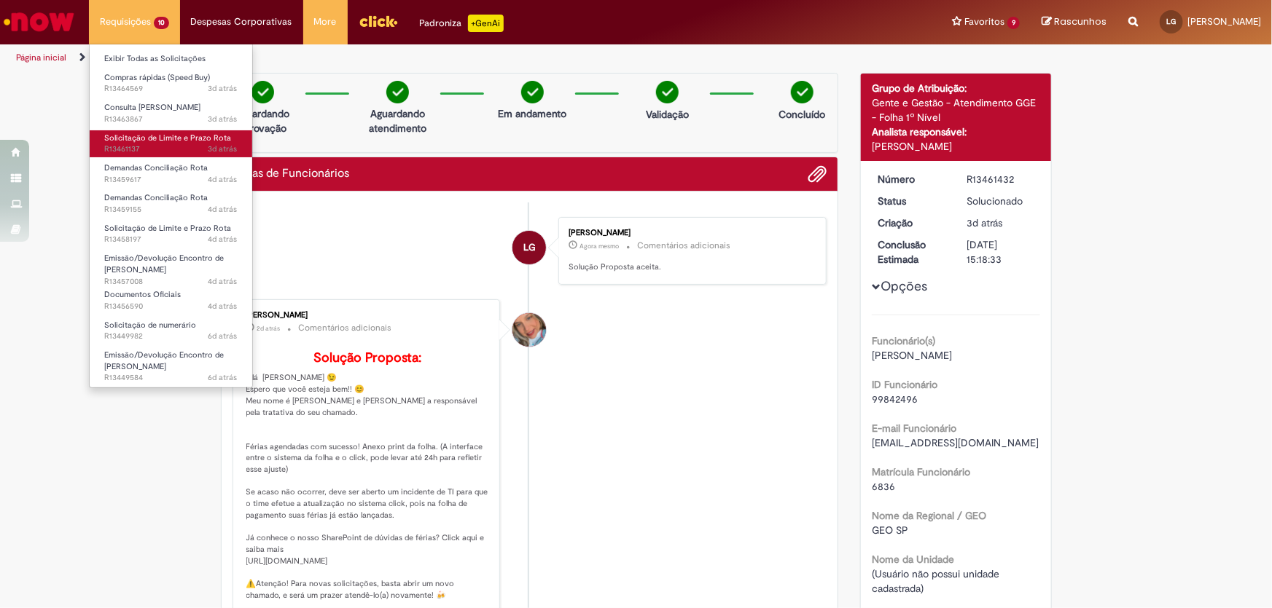
click at [135, 154] on span "3d atrás 3 dias atrás R13461137" at bounding box center [170, 150] width 133 height 12
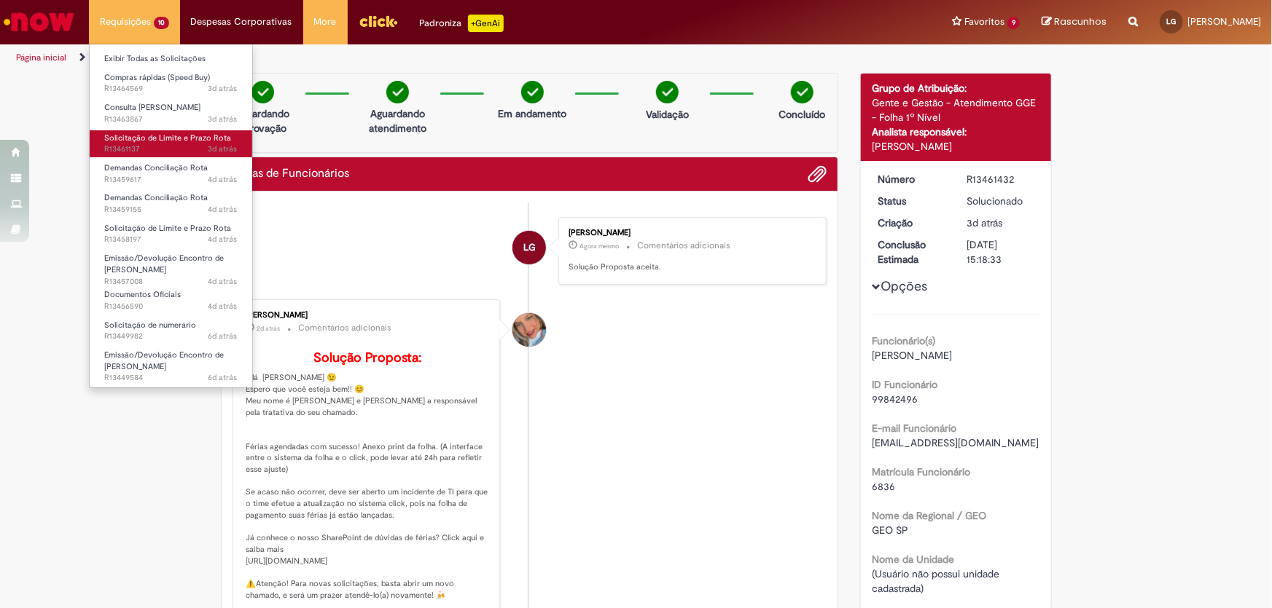
click at [135, 154] on span "3d atrás 3 dias atrás R13461137" at bounding box center [170, 150] width 133 height 12
click at [134, 149] on span "3d atrás 3 dias atrás R13461137" at bounding box center [170, 150] width 133 height 12
click at [134, 150] on span "3d atrás 3 dias atrás R13461137" at bounding box center [170, 150] width 133 height 12
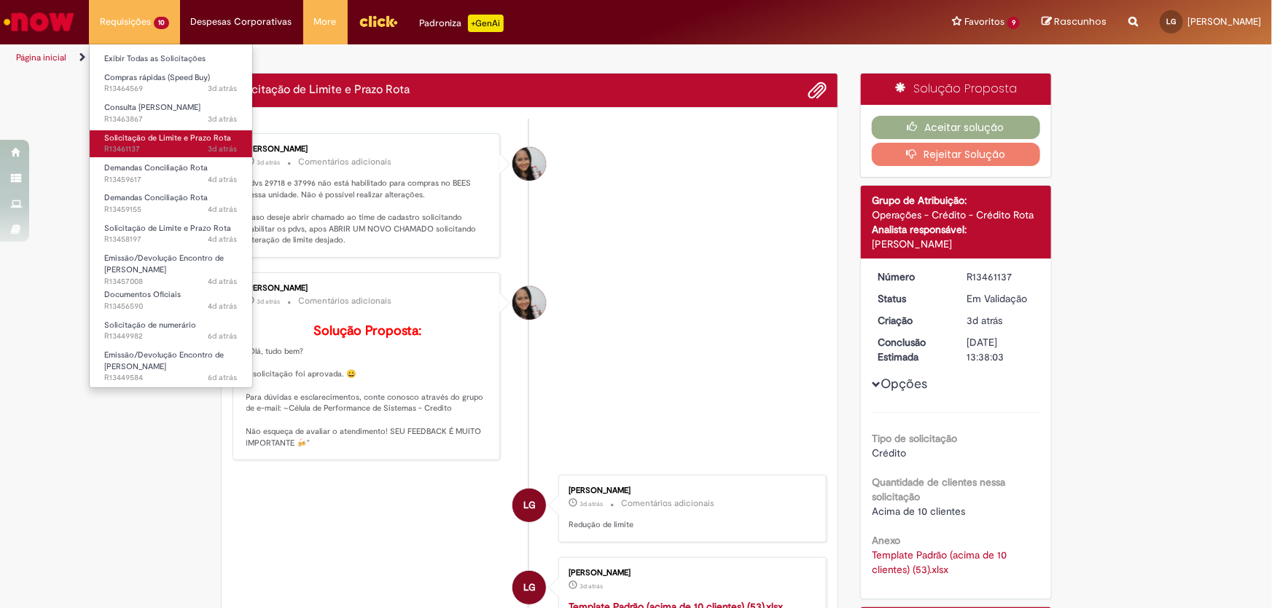
click at [133, 150] on span "3d atrás 3 dias atrás R13461137" at bounding box center [170, 150] width 133 height 12
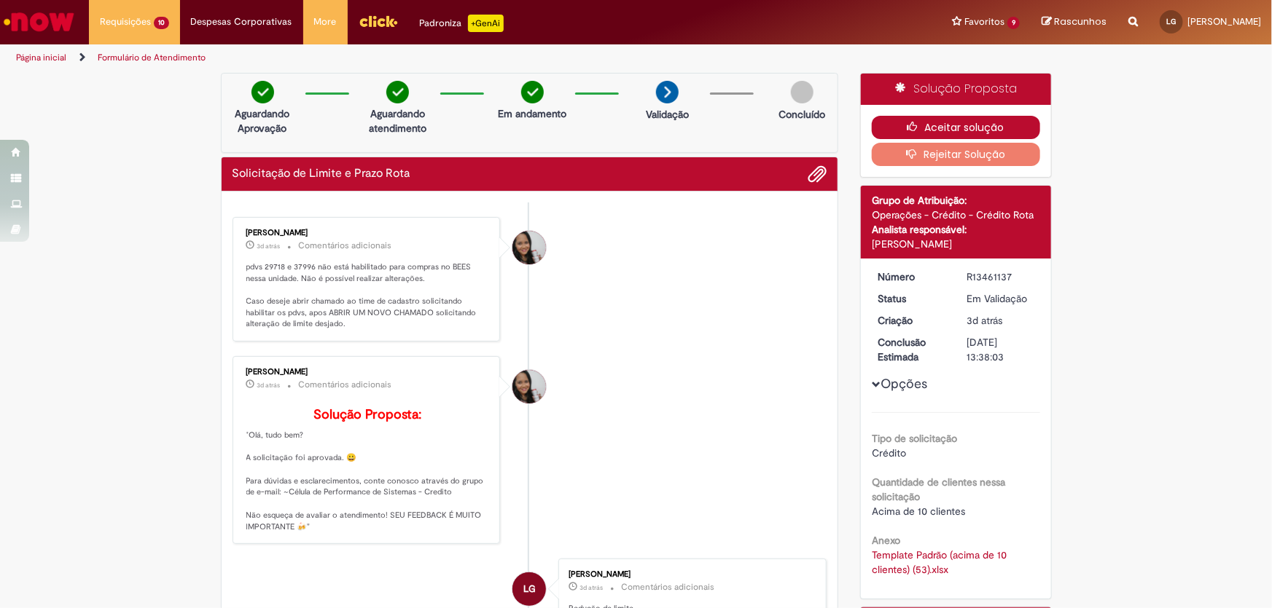
click at [895, 127] on button "Aceitar solução" at bounding box center [956, 127] width 168 height 23
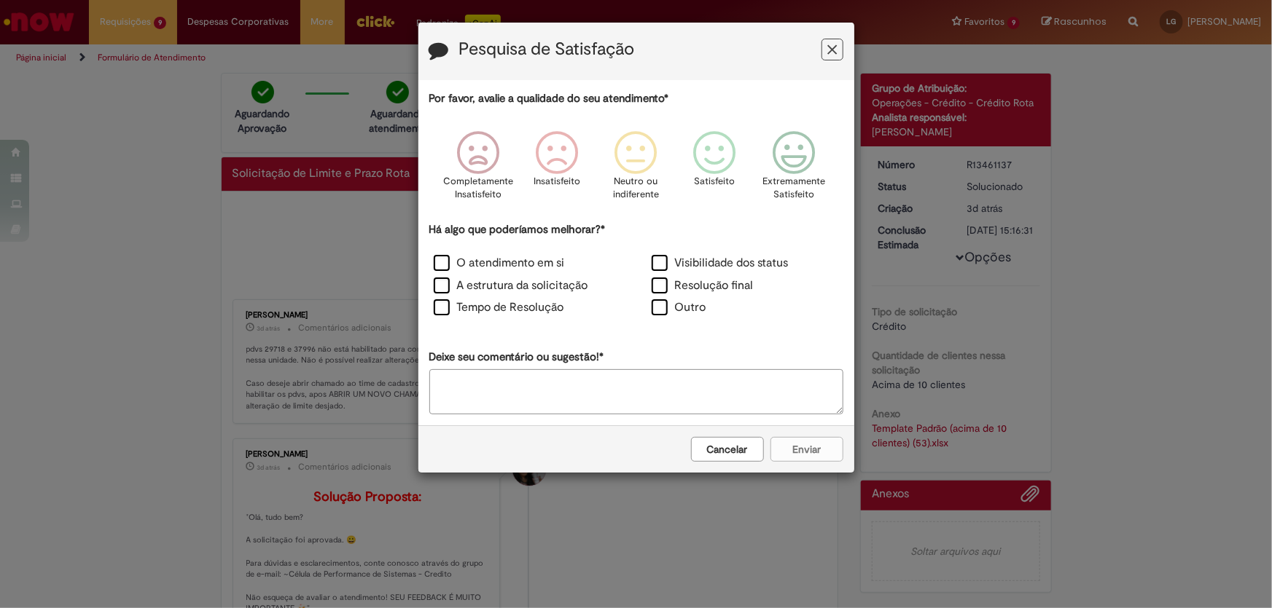
click at [837, 47] on button "Feedback" at bounding box center [832, 50] width 22 height 22
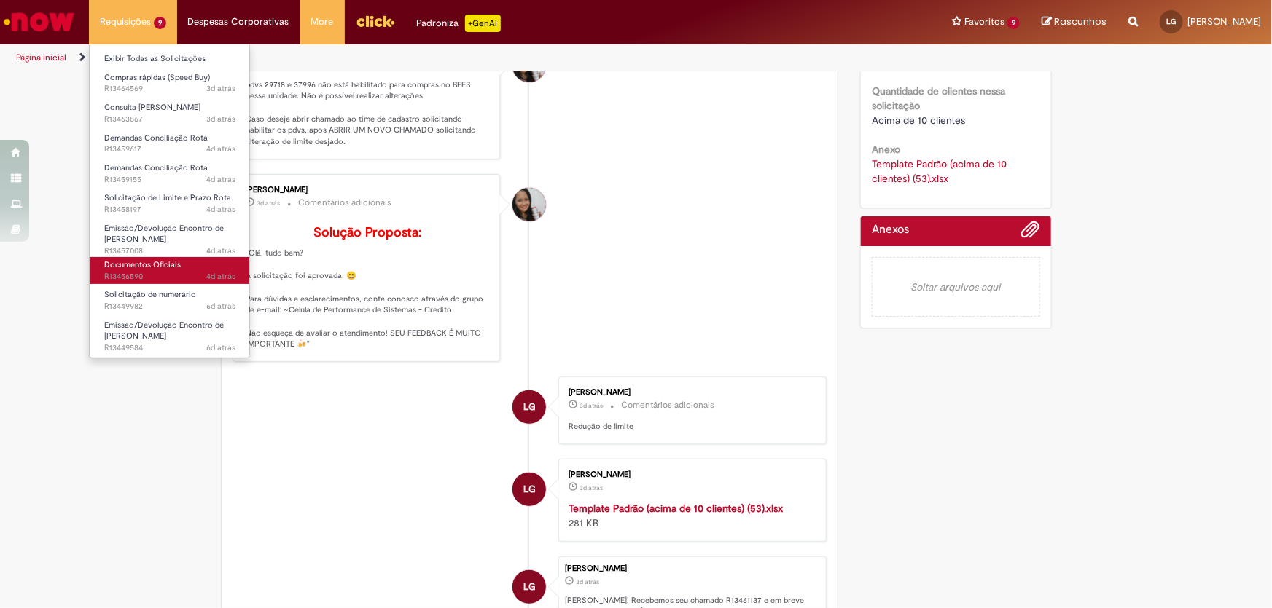
scroll to position [132, 0]
